Goal: Task Accomplishment & Management: Manage account settings

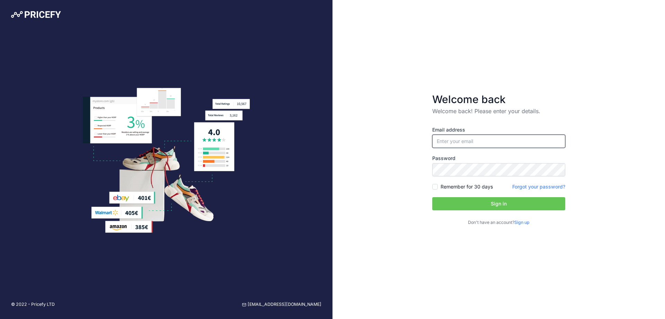
type input "[EMAIL_ADDRESS][DOMAIN_NAME]"
click at [435, 184] on input "Remember for 30 days" at bounding box center [436, 187] width 6 height 6
checkbox input "true"
click at [467, 206] on button "Sign in" at bounding box center [499, 203] width 133 height 13
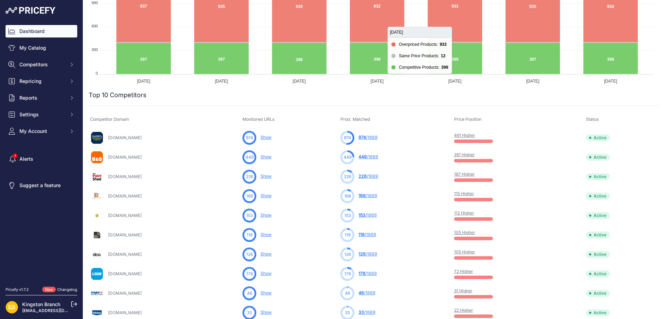
scroll to position [173, 0]
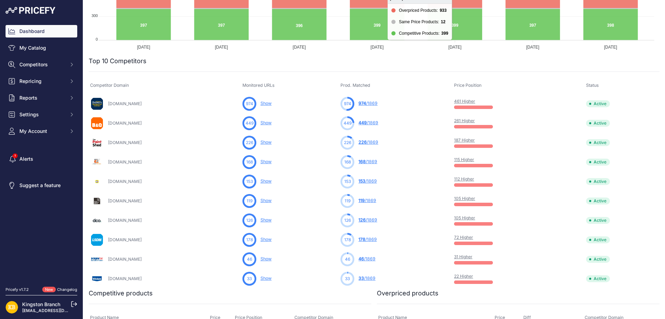
click at [103, 238] on img at bounding box center [97, 240] width 14 height 14
click at [121, 241] on link "[DOMAIN_NAME]" at bounding box center [125, 239] width 34 height 5
click at [400, 232] on td "178 178 /1869 You are not monitoring any URL of this competitor yet" at bounding box center [396, 239] width 114 height 19
click at [377, 238] on link "178 /1869" at bounding box center [368, 238] width 18 height 5
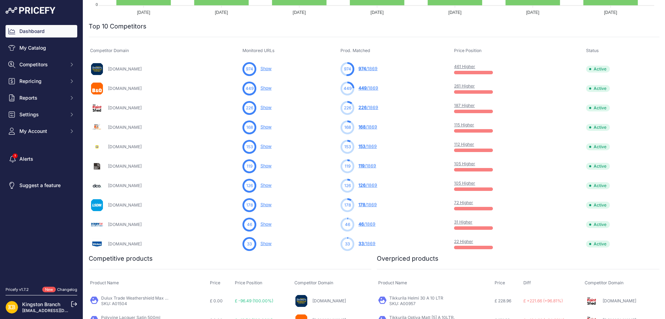
scroll to position [277, 0]
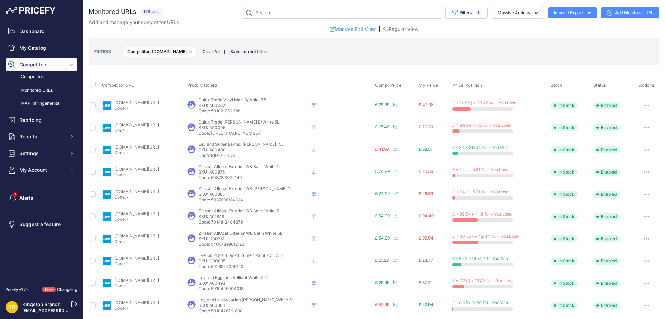
click at [145, 214] on link "[DOMAIN_NAME][URL]" at bounding box center [136, 213] width 45 height 5
click at [390, 29] on link "Regular View" at bounding box center [400, 29] width 35 height 7
click at [362, 23] on div "Add and manage your competitor URLs" at bounding box center [374, 22] width 571 height 7
click at [357, 31] on link "Massive Edit View" at bounding box center [353, 29] width 46 height 7
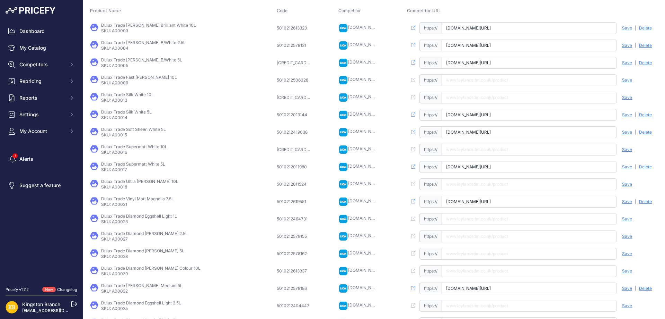
scroll to position [118, 0]
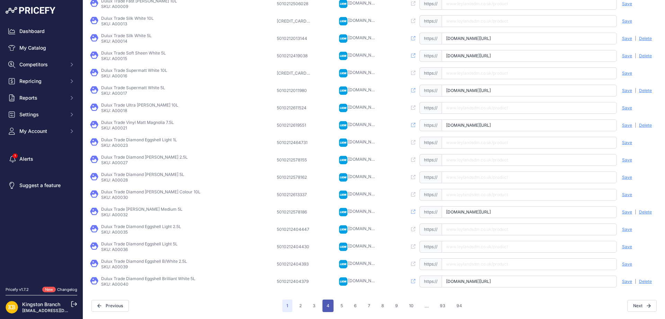
click at [328, 304] on button "4" at bounding box center [328, 305] width 11 height 12
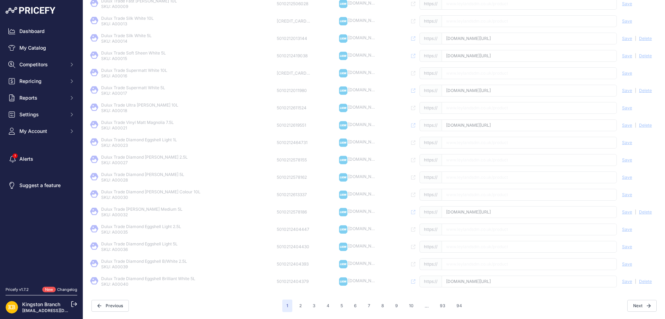
scroll to position [117, 0]
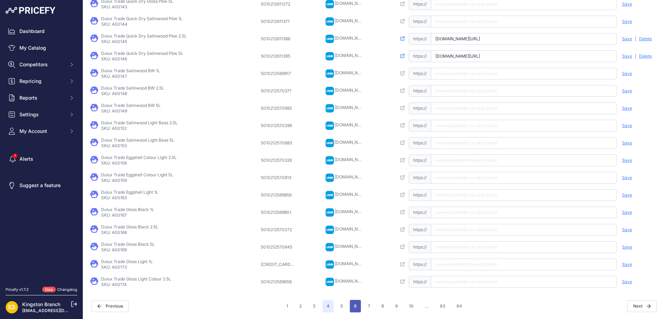
click at [356, 306] on button "6" at bounding box center [355, 305] width 11 height 12
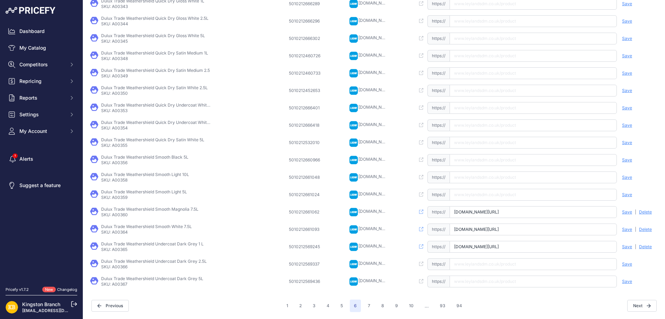
scroll to position [117, 0]
click at [406, 306] on button "10" at bounding box center [411, 306] width 13 height 12
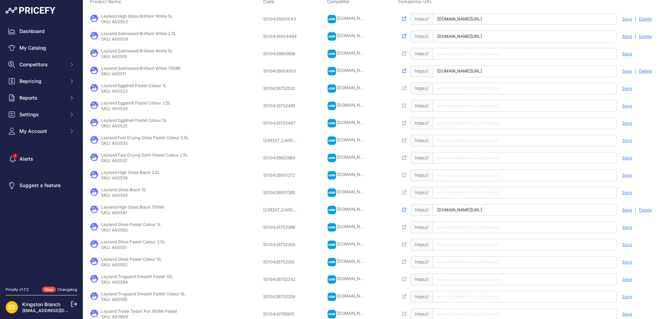
scroll to position [104, 0]
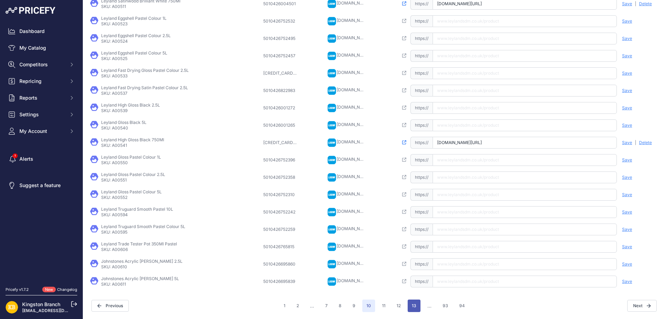
click at [408, 310] on button "13" at bounding box center [414, 305] width 13 height 12
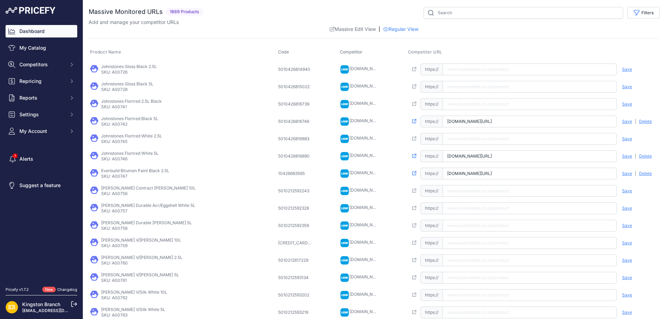
click at [40, 31] on link "Dashboard" at bounding box center [42, 31] width 72 height 12
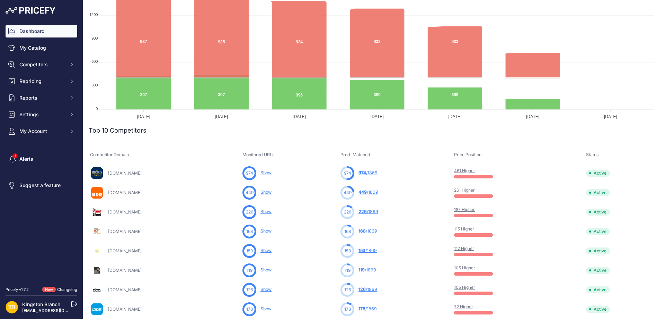
scroll to position [243, 0]
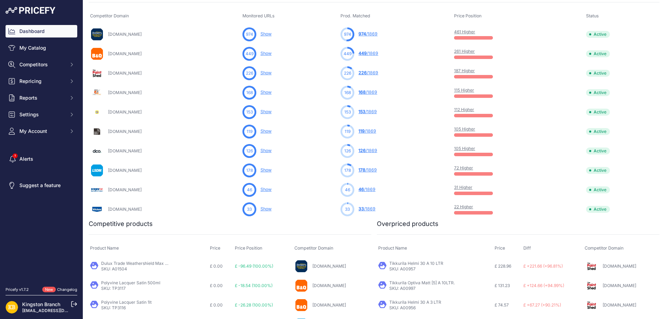
click at [366, 168] on span "178" at bounding box center [362, 169] width 7 height 5
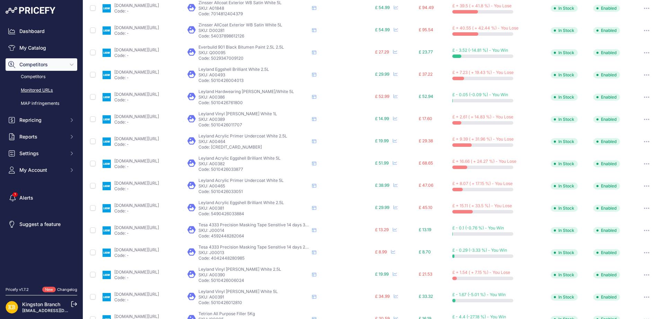
scroll to position [35, 0]
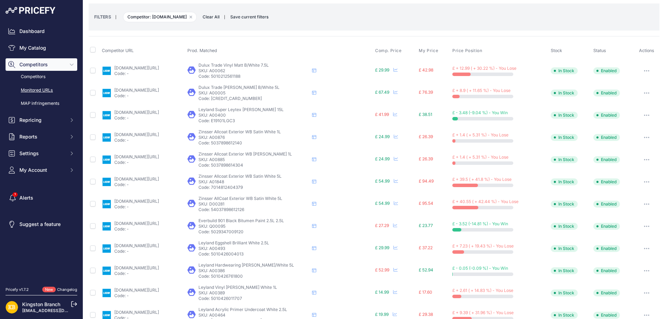
drag, startPoint x: 256, startPoint y: 181, endPoint x: 238, endPoint y: 182, distance: 18.1
click at [238, 182] on p "SKU: A01848" at bounding box center [254, 182] width 111 height 6
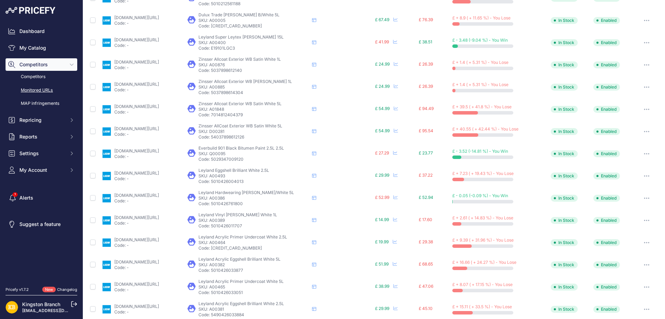
scroll to position [6, 0]
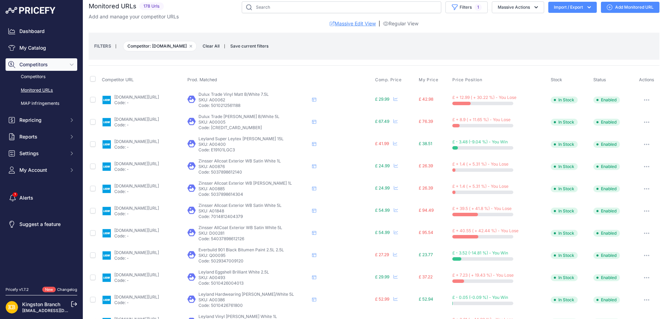
click at [356, 26] on link "Massive Edit View" at bounding box center [353, 23] width 46 height 7
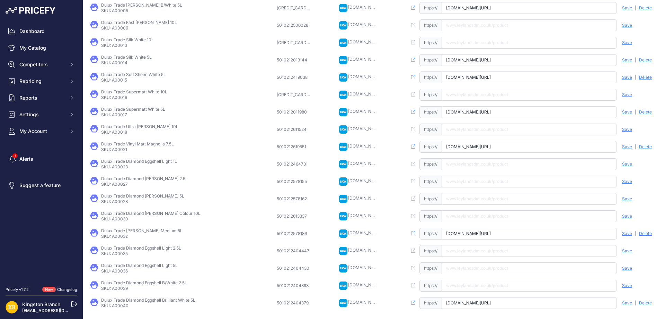
scroll to position [118, 0]
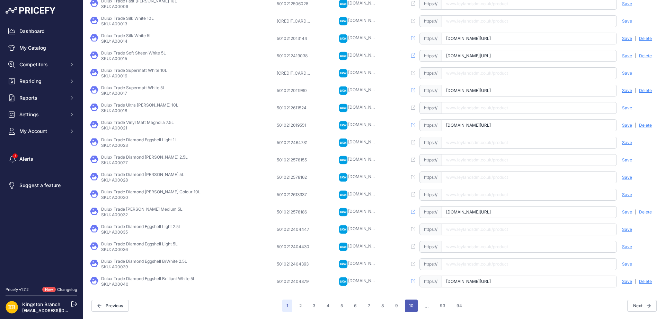
click at [410, 305] on button "10" at bounding box center [411, 305] width 13 height 12
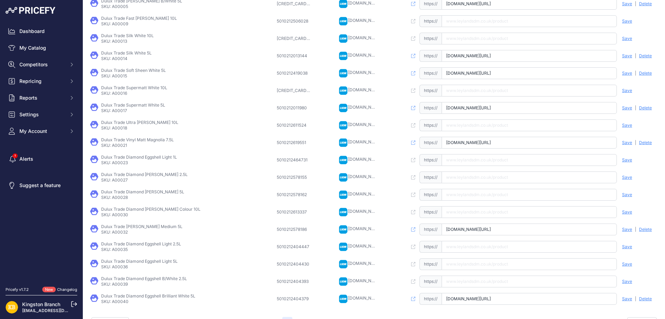
scroll to position [135, 0]
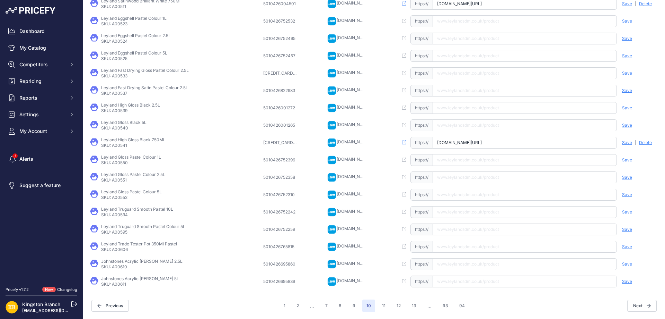
scroll to position [117, 0]
click at [411, 307] on button "13" at bounding box center [414, 305] width 13 height 12
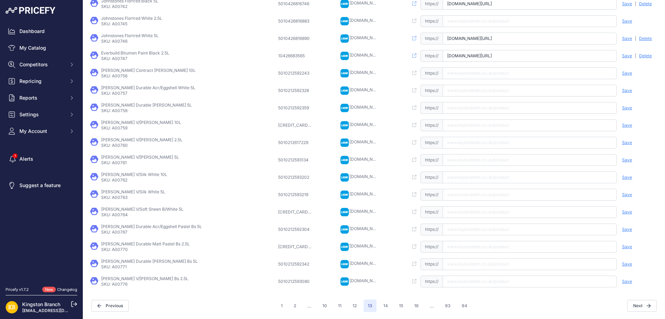
scroll to position [117, 0]
click at [412, 311] on button "16" at bounding box center [416, 306] width 13 height 12
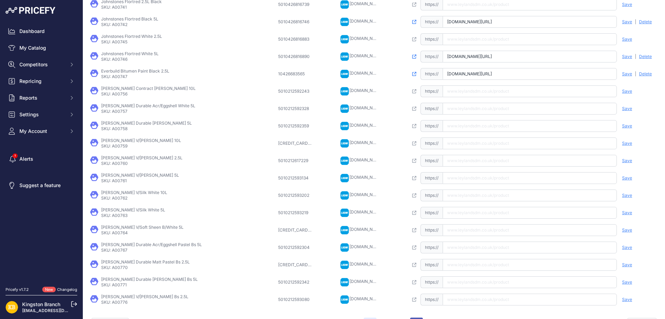
scroll to position [134, 0]
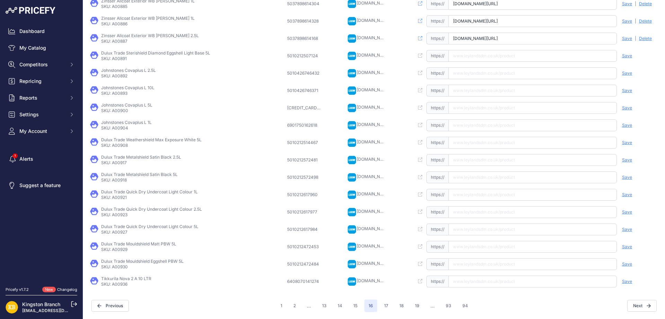
scroll to position [116, 0]
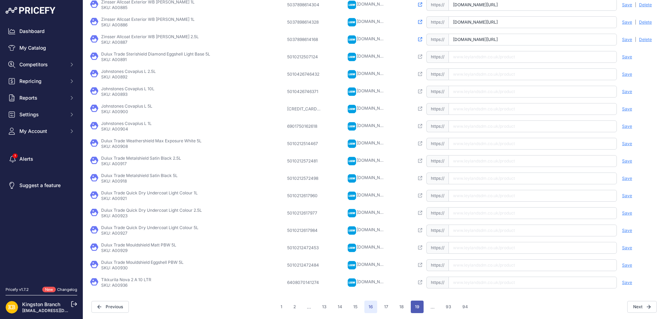
click at [417, 307] on button "19" at bounding box center [417, 306] width 13 height 12
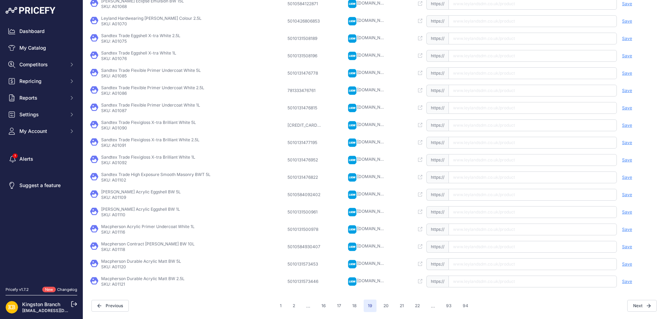
scroll to position [116, 0]
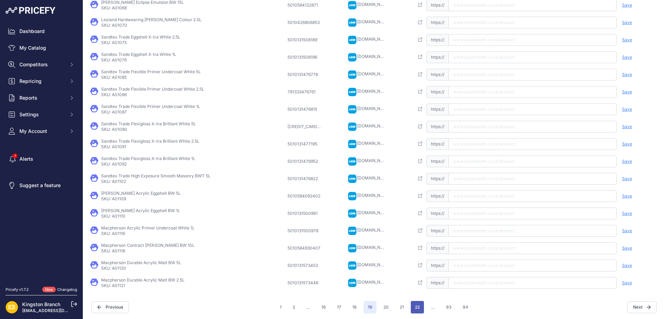
click at [416, 306] on button "22" at bounding box center [417, 307] width 13 height 12
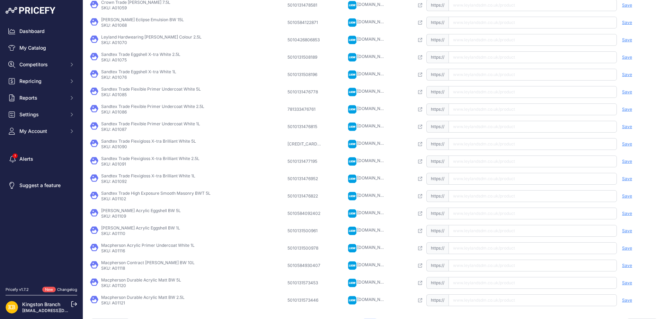
scroll to position [133, 0]
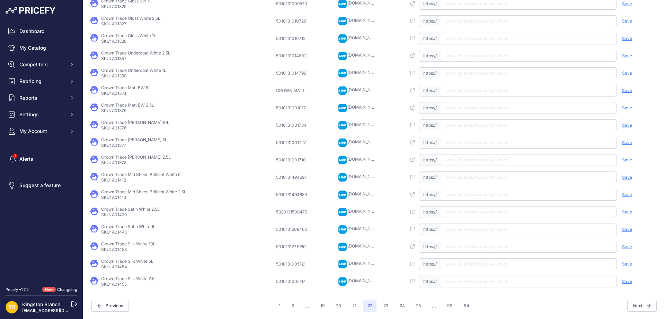
scroll to position [116, 0]
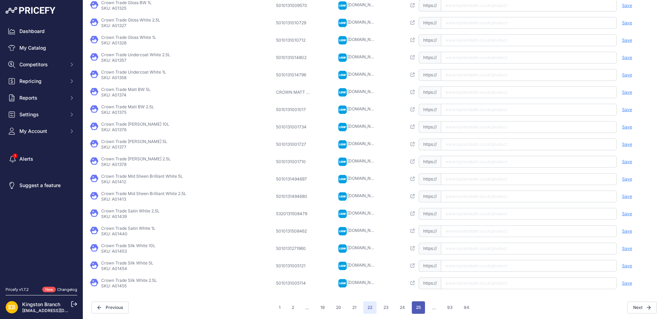
click at [419, 310] on button "25" at bounding box center [418, 307] width 13 height 12
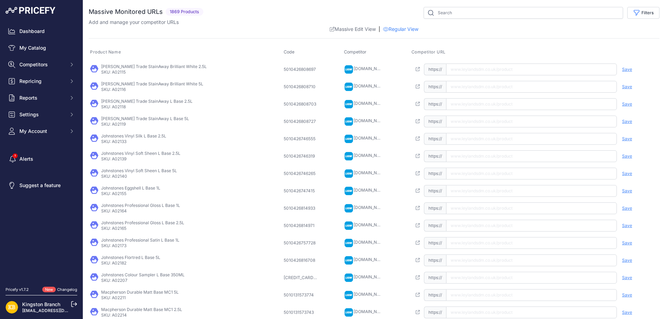
scroll to position [118, 0]
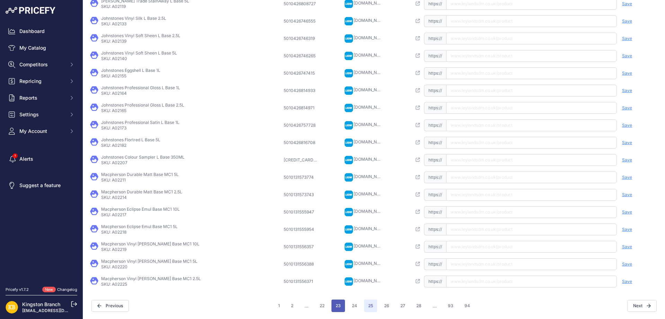
click at [334, 307] on button "23" at bounding box center [339, 305] width 14 height 12
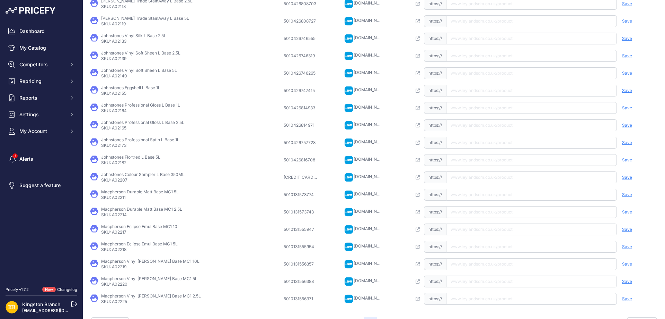
scroll to position [135, 0]
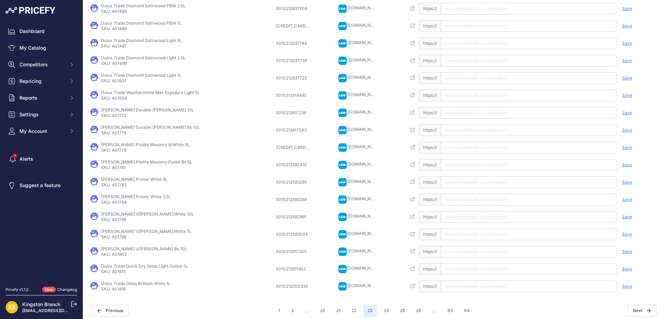
scroll to position [118, 0]
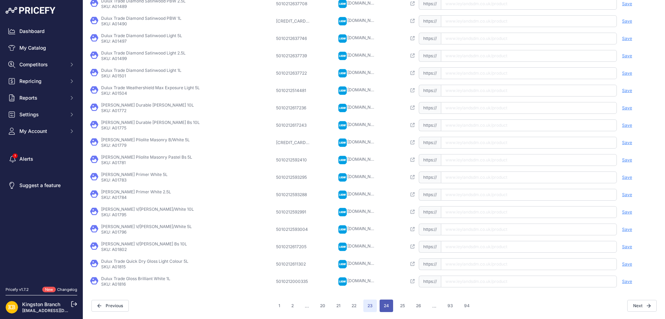
click at [380, 304] on button "24" at bounding box center [387, 305] width 14 height 12
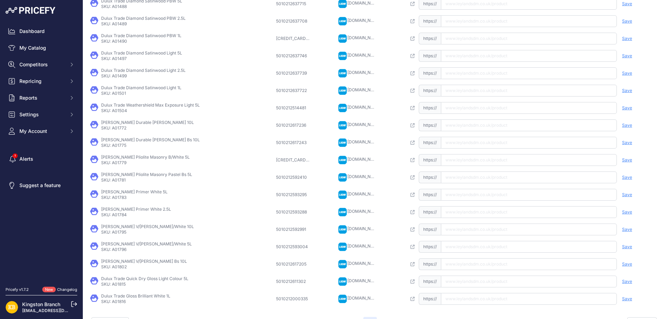
scroll to position [135, 0]
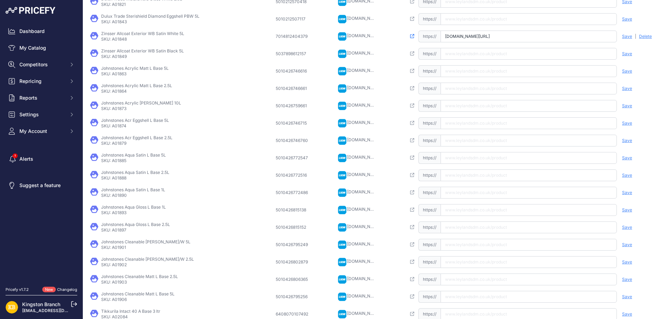
scroll to position [118, 0]
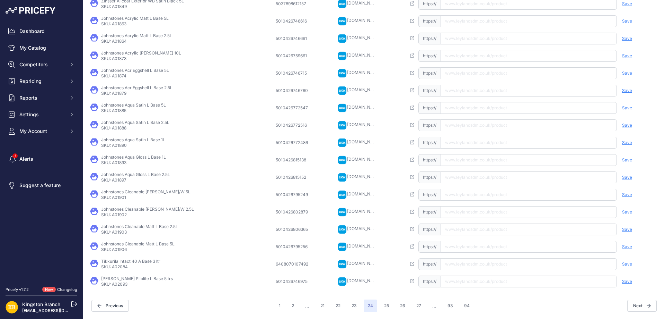
click at [377, 304] on div "1 2 ... 21 22 23 24 ..." at bounding box center [374, 305] width 199 height 12
click at [383, 307] on button "25" at bounding box center [386, 305] width 13 height 12
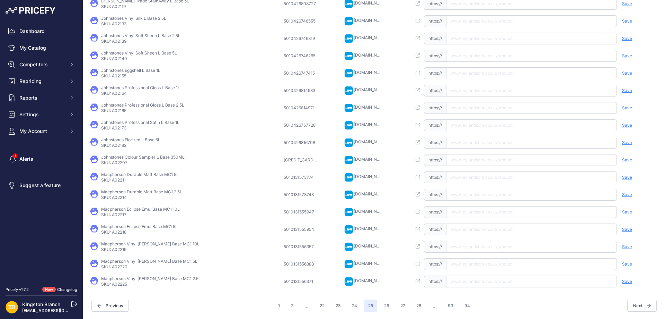
scroll to position [117, 0]
click at [349, 307] on button "24" at bounding box center [355, 305] width 14 height 12
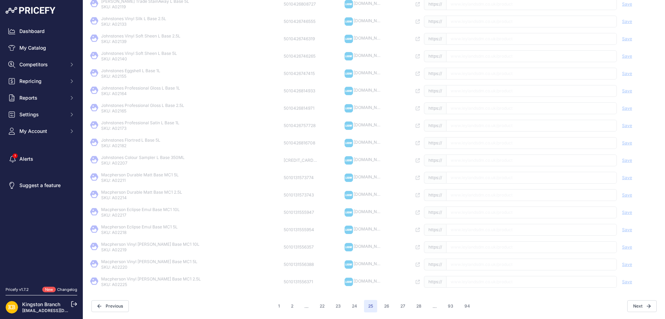
scroll to position [135, 0]
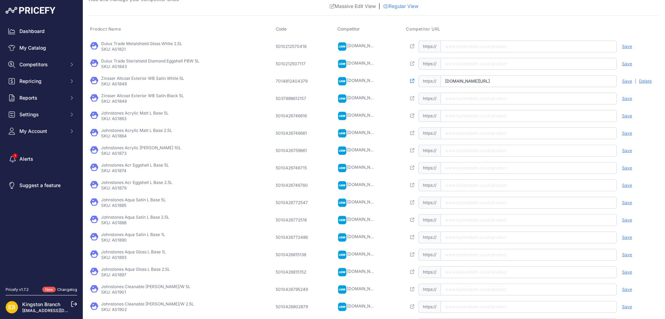
scroll to position [13, 0]
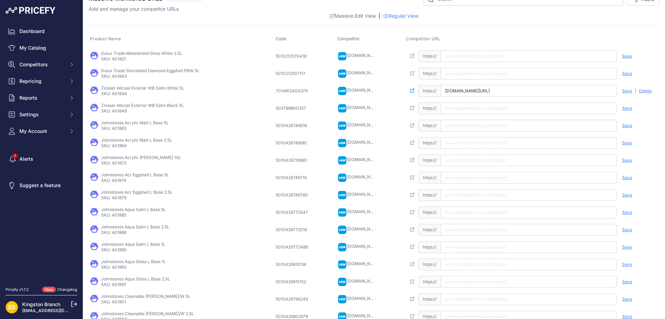
click at [643, 88] on span "Delete" at bounding box center [646, 91] width 13 height 6
